Goal: Manage account settings

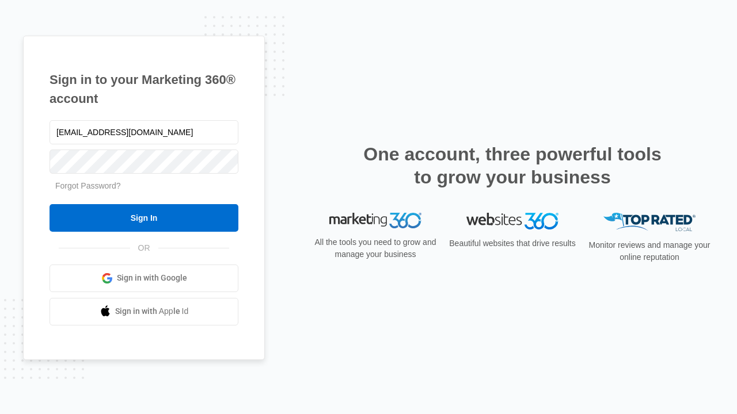
type input "dankie614@gmail.com"
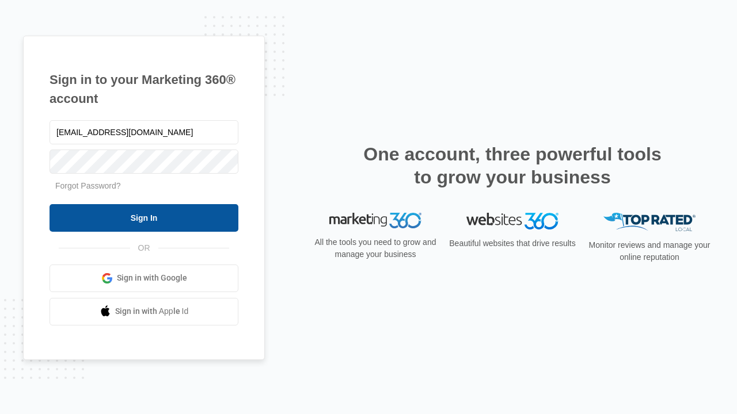
click at [144, 218] on input "Sign In" at bounding box center [144, 218] width 189 height 28
